Goal: Task Accomplishment & Management: Use online tool/utility

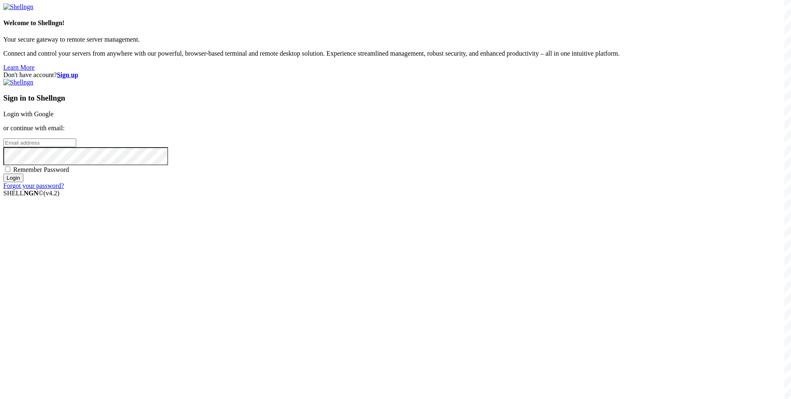
click at [76, 147] on input "email" at bounding box center [39, 142] width 73 height 9
type input "s"
click at [76, 147] on input "shdki84@mediaeast.u" at bounding box center [39, 142] width 73 height 9
type input "[EMAIL_ADDRESS][DOMAIN_NAME]"
click at [69, 173] on span "Remember Password" at bounding box center [41, 169] width 56 height 7
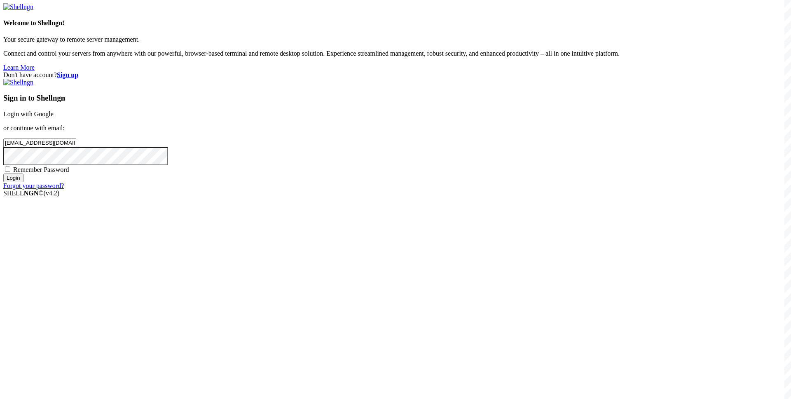
click at [10, 172] on input "Remember Password" at bounding box center [7, 168] width 5 height 5
checkbox input "true"
click at [23, 182] on input "Login" at bounding box center [13, 177] width 20 height 9
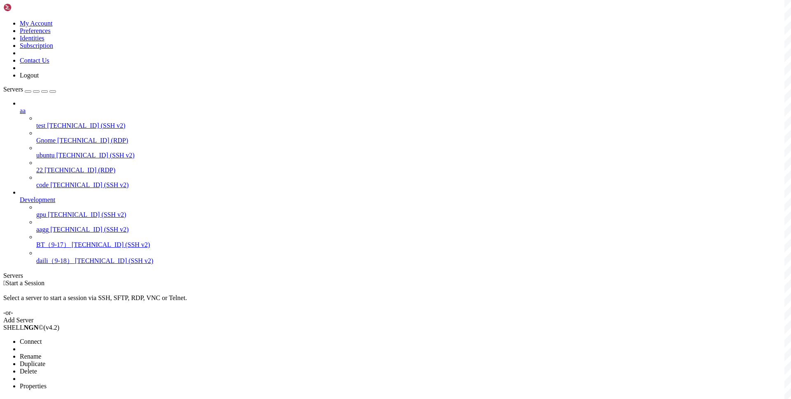
click at [42, 338] on span "Connect" at bounding box center [31, 341] width 22 height 7
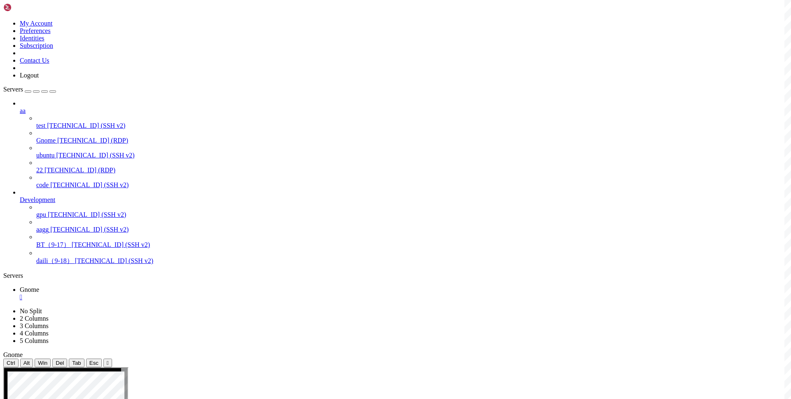
drag, startPoint x: 288, startPoint y: 479, endPoint x: 223, endPoint y: 478, distance: 65.1
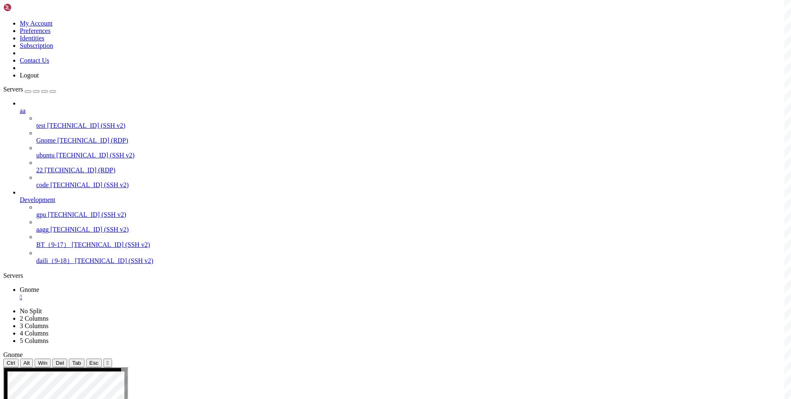
click at [145, 293] on div "" at bounding box center [404, 296] width 768 height 7
